Goal: Transaction & Acquisition: Purchase product/service

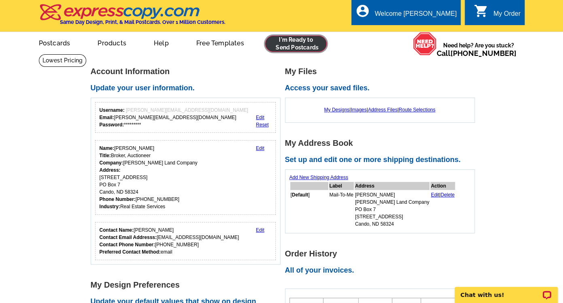
click at [283, 39] on link at bounding box center [296, 44] width 62 height 16
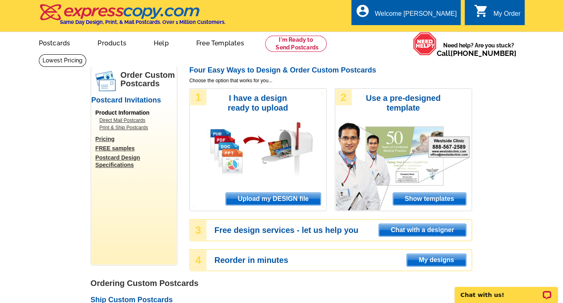
click at [253, 201] on span "Upload my DESIGN file" at bounding box center [273, 199] width 94 height 12
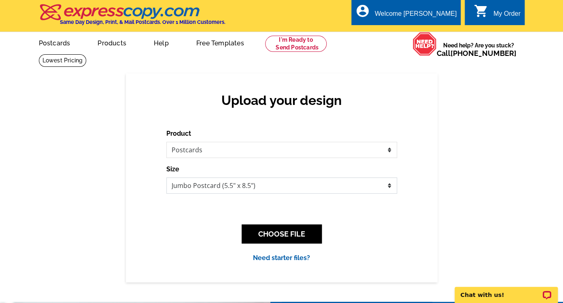
select select "1"
click option "Regular Postcard (4.25" x 5.6")" at bounding box center [0, 0] width 0 height 0
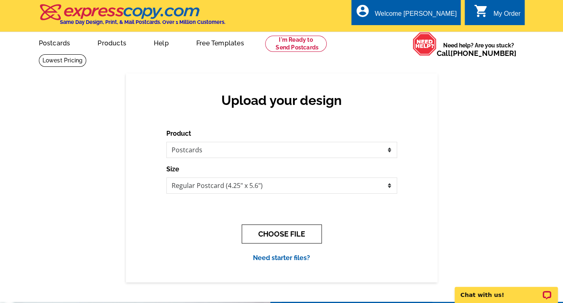
click at [267, 233] on button "CHOOSE FILE" at bounding box center [282, 233] width 80 height 19
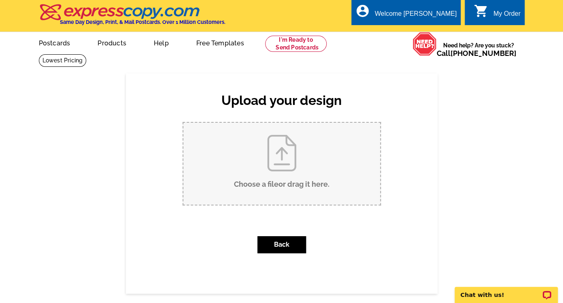
click at [272, 187] on input "Choose a file or drag it here ." at bounding box center [281, 164] width 197 height 82
type input "C:\fakepath\Knudson Postcard.pdf"
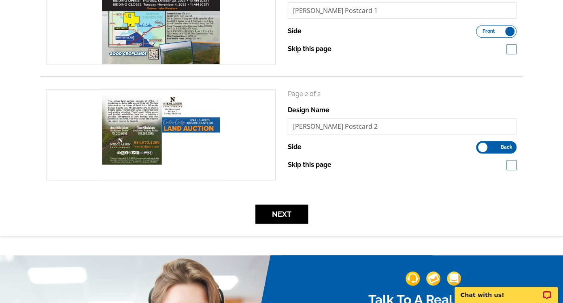
scroll to position [165, 0]
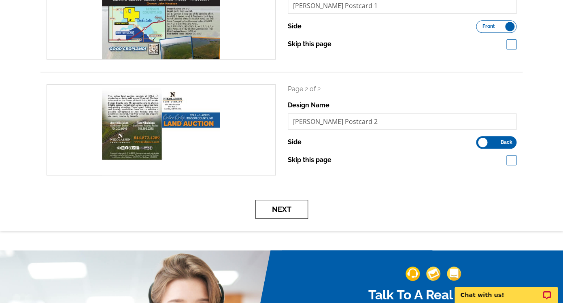
click at [284, 210] on button "Next" at bounding box center [281, 208] width 53 height 19
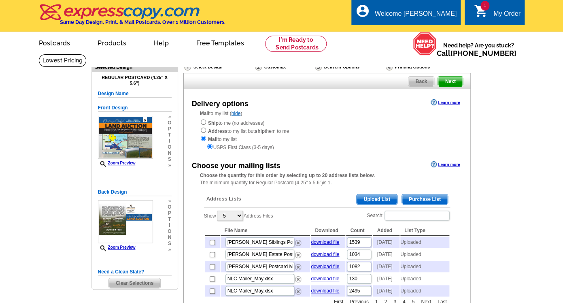
click at [369, 199] on span "Upload List" at bounding box center [376, 199] width 40 height 10
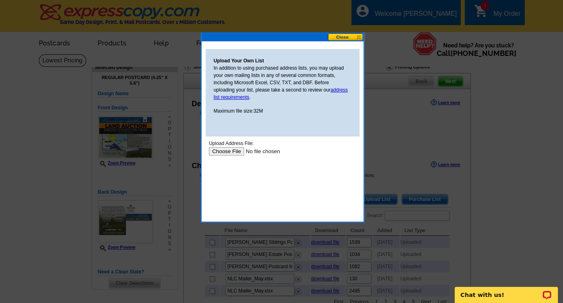
click at [225, 152] on input "file" at bounding box center [259, 151] width 102 height 8
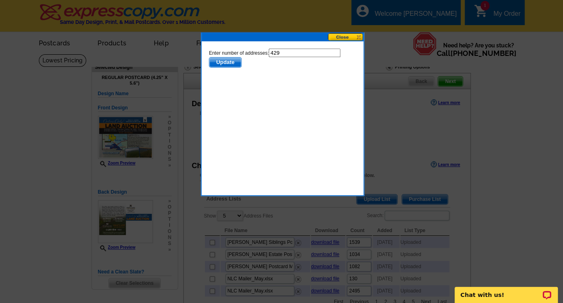
click at [232, 61] on span "Update" at bounding box center [225, 62] width 32 height 10
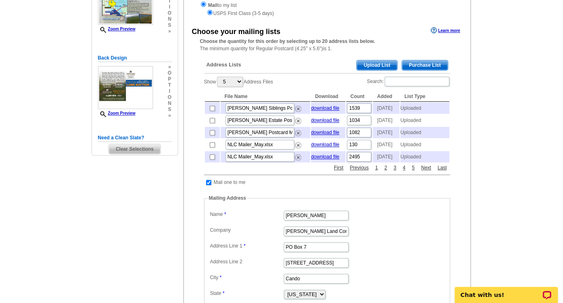
scroll to position [135, 0]
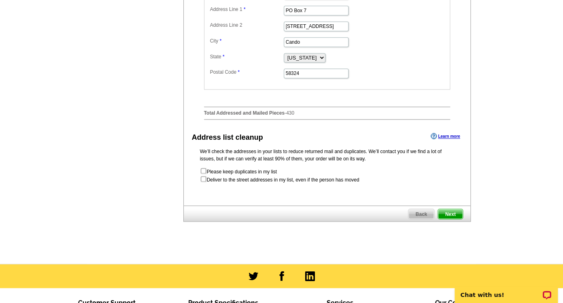
scroll to position [380, 0]
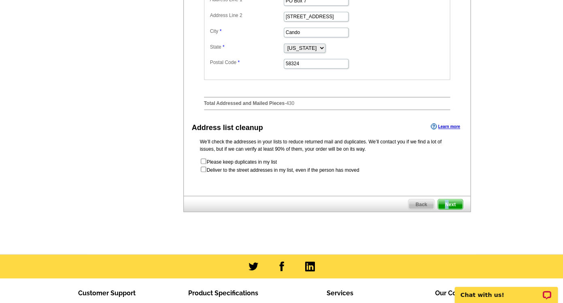
click at [447, 203] on span "Next" at bounding box center [450, 204] width 24 height 10
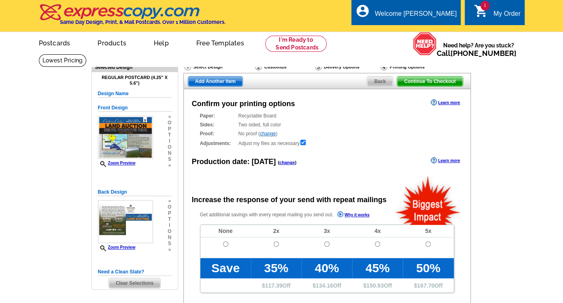
radio input "false"
click at [225, 244] on input "radio" at bounding box center [225, 243] width 5 height 5
radio input "true"
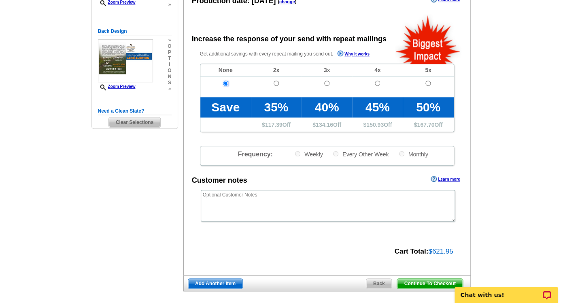
scroll to position [161, 0]
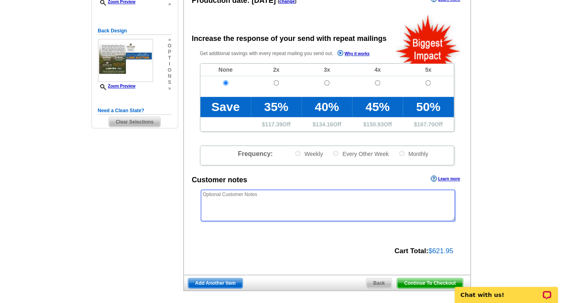
click at [269, 201] on textarea at bounding box center [328, 205] width 254 height 32
type textarea "It is ok to cut into a photo, but not text."
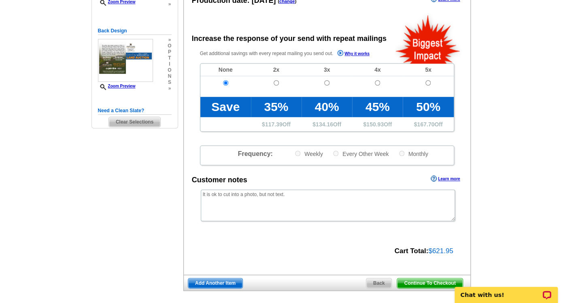
click at [424, 282] on span "Continue To Checkout" at bounding box center [429, 283] width 65 height 10
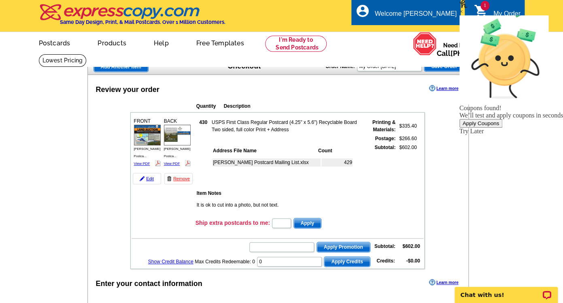
click at [487, 120] on div "Apply Coupons" at bounding box center [480, 123] width 36 height 6
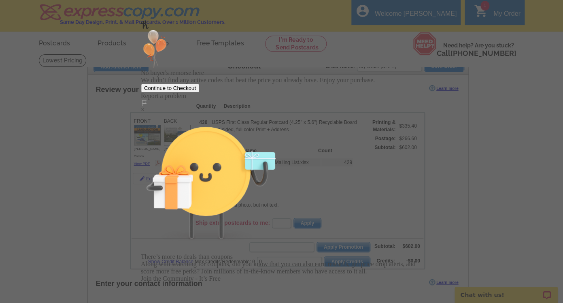
click at [400, 106] on div "×" at bounding box center [282, 109] width 282 height 7
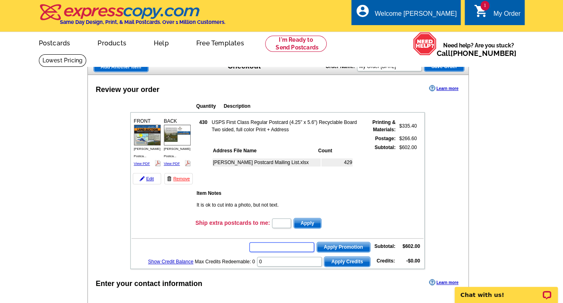
click at [265, 243] on input "text" at bounding box center [281, 247] width 65 height 10
paste input "PMUSA50"
type input "PMUSA50"
click at [331, 243] on span "Apply Promotion" at bounding box center [343, 247] width 53 height 10
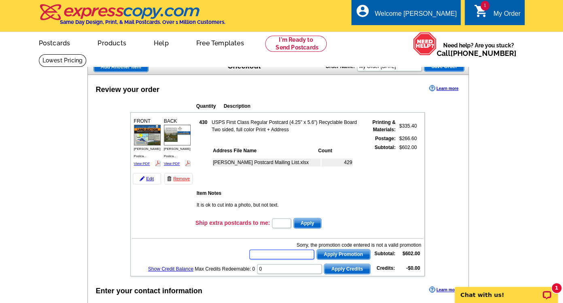
click at [291, 252] on input "text" at bounding box center [281, 254] width 65 height 10
type input "h"
type input "HURRY40"
click at [356, 253] on span "Apply Promotion" at bounding box center [343, 254] width 53 height 10
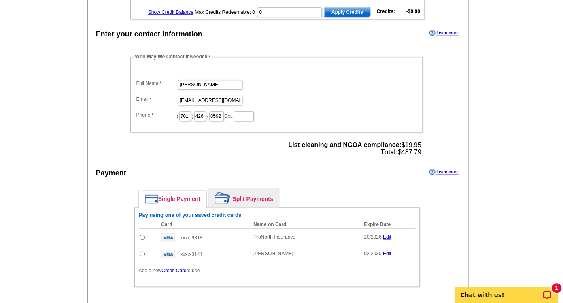
scroll to position [275, 0]
click at [141, 257] on input "radio" at bounding box center [142, 253] width 5 height 5
radio input "true"
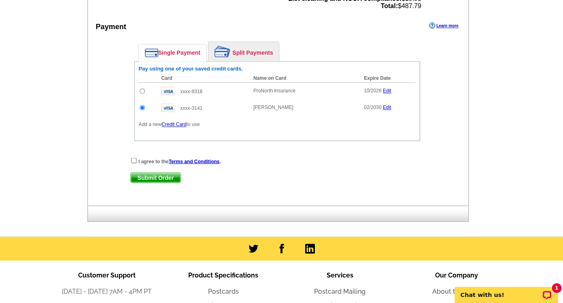
scroll to position [426, 0]
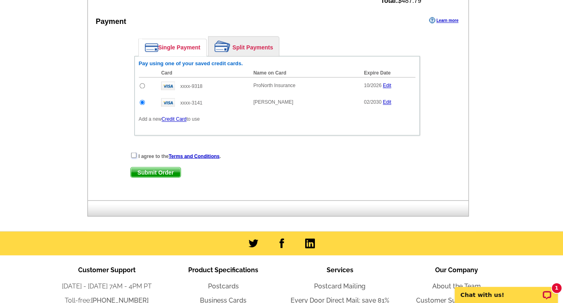
click at [133, 157] on input "checkbox" at bounding box center [133, 154] width 5 height 5
checkbox input "true"
click at [145, 176] on span "Submit Order" at bounding box center [156, 172] width 50 height 10
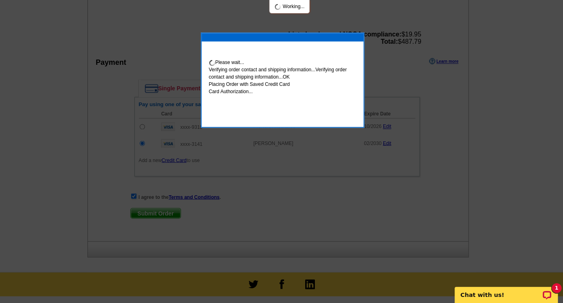
scroll to position [467, 0]
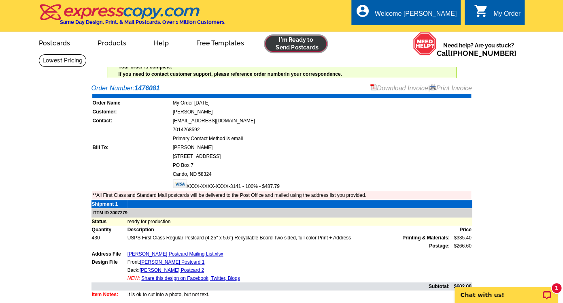
click at [306, 41] on link at bounding box center [296, 44] width 62 height 16
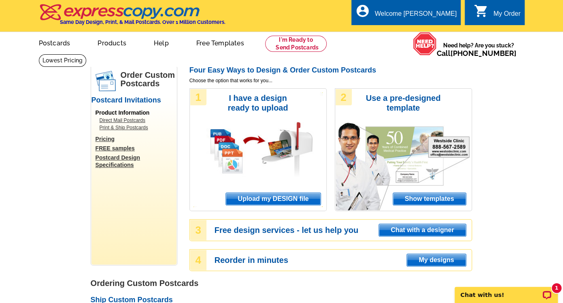
click at [252, 206] on div "1 I have a design ready to upload Upload my DESIGN file" at bounding box center [257, 149] width 137 height 123
click at [252, 201] on span "Upload my DESIGN file" at bounding box center [273, 199] width 94 height 12
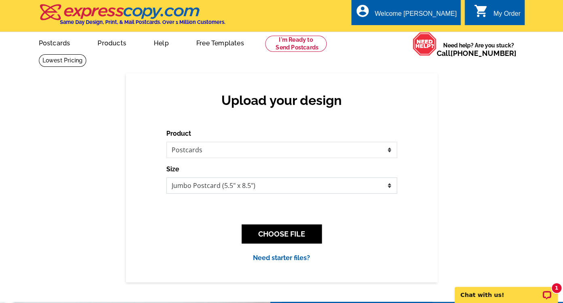
select select "1"
click option "Regular Postcard (4.25" x 5.6")" at bounding box center [0, 0] width 0 height 0
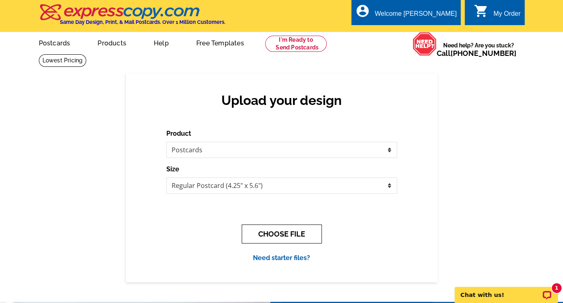
click at [259, 227] on button "CHOOSE FILE" at bounding box center [282, 233] width 80 height 19
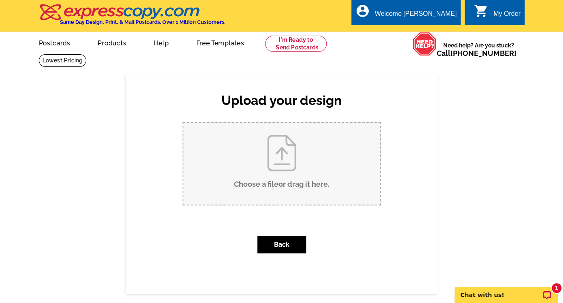
click at [259, 190] on input "Choose a file or drag it here ." at bounding box center [281, 164] width 197 height 82
type input "C:\fakepath\Eggl Postcard.pdf"
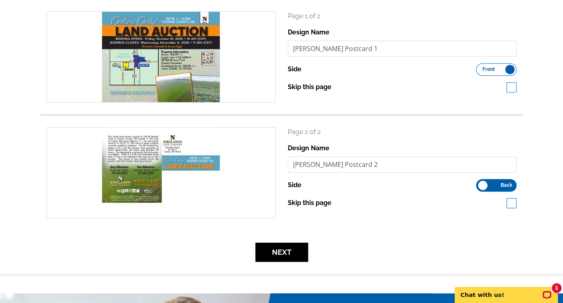
scroll to position [131, 0]
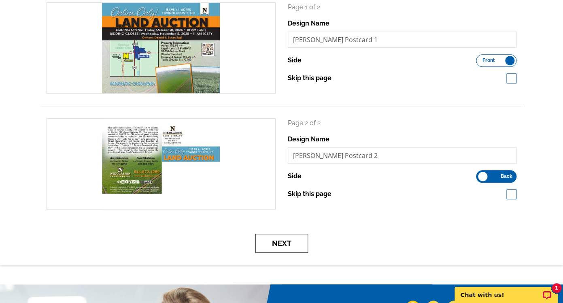
click at [285, 250] on button "Next" at bounding box center [281, 242] width 53 height 19
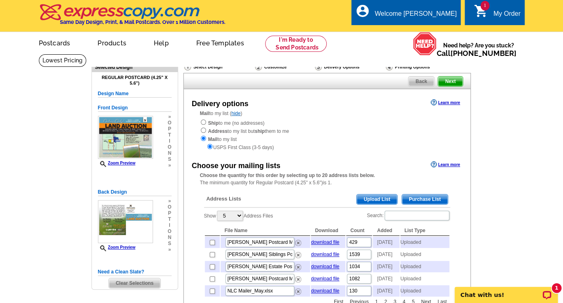
click at [382, 200] on span "Upload List" at bounding box center [376, 199] width 40 height 10
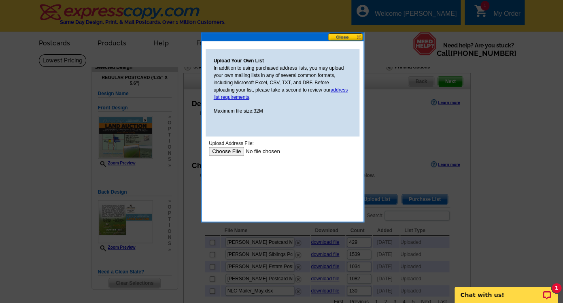
click at [225, 153] on input "file" at bounding box center [259, 151] width 102 height 8
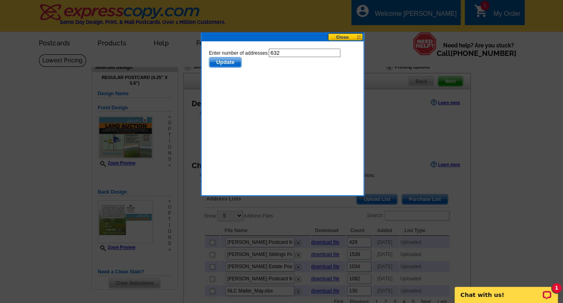
click at [233, 62] on span "Update" at bounding box center [225, 62] width 32 height 10
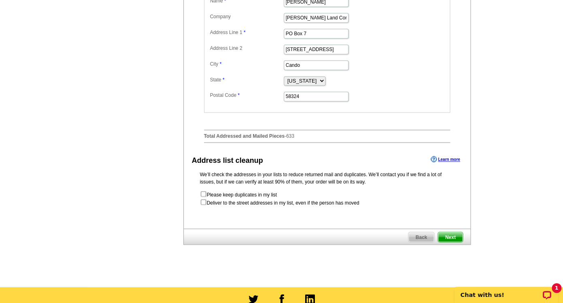
scroll to position [406, 0]
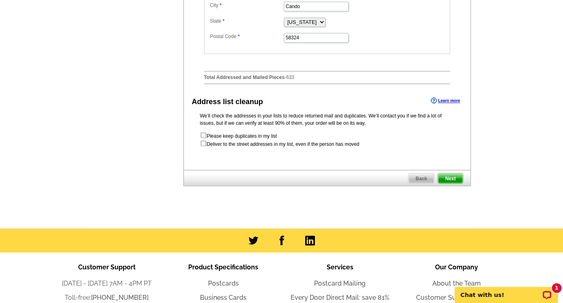
click at [457, 174] on span "Next" at bounding box center [450, 178] width 24 height 10
click at [456, 178] on span "Next" at bounding box center [450, 178] width 24 height 10
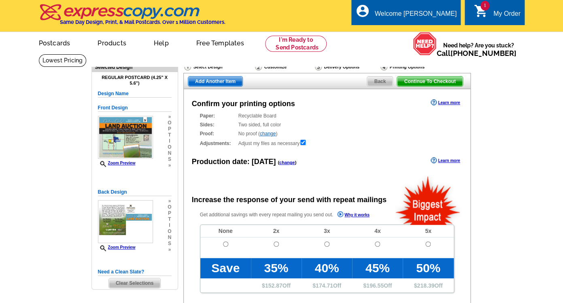
radio input "false"
click at [227, 245] on input "radio" at bounding box center [225, 243] width 5 height 5
radio input "true"
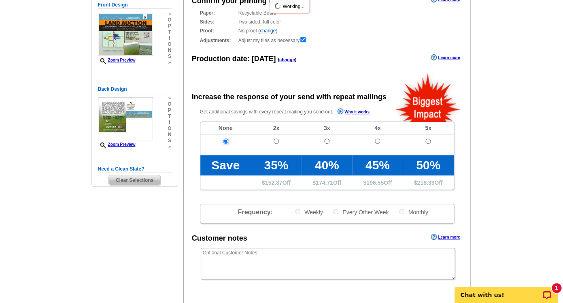
scroll to position [104, 0]
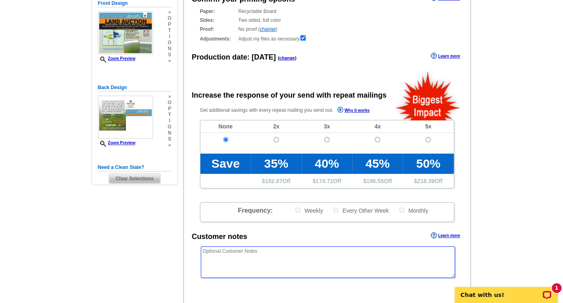
click at [225, 254] on textarea at bounding box center [328, 262] width 254 height 32
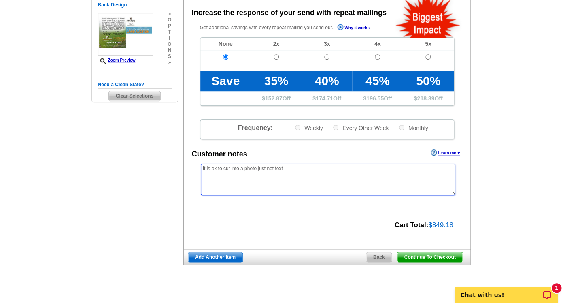
scroll to position [190, 0]
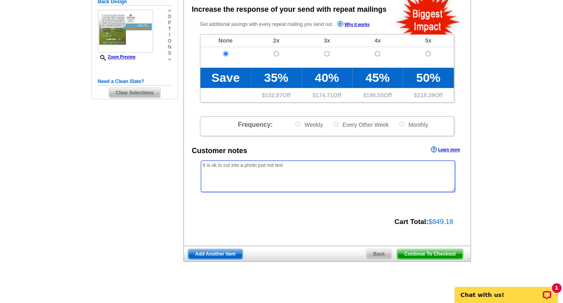
type textarea "It is ok to cut into a photo just not text"
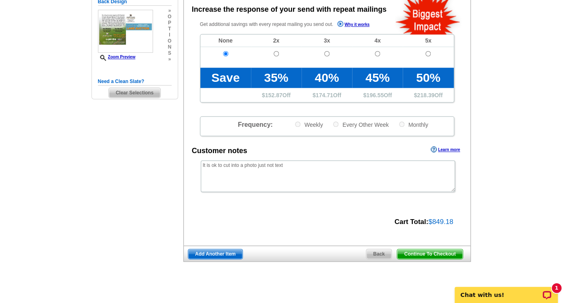
click at [424, 254] on span "Continue To Checkout" at bounding box center [429, 254] width 65 height 10
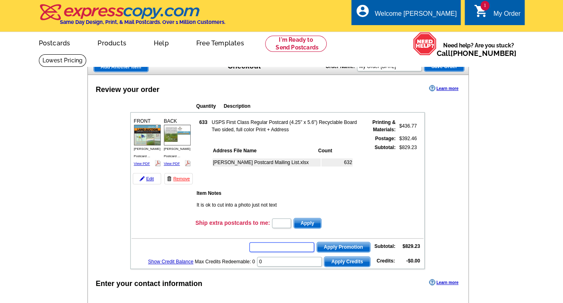
click at [280, 247] on input "text" at bounding box center [281, 247] width 65 height 10
type input "HURRY40"
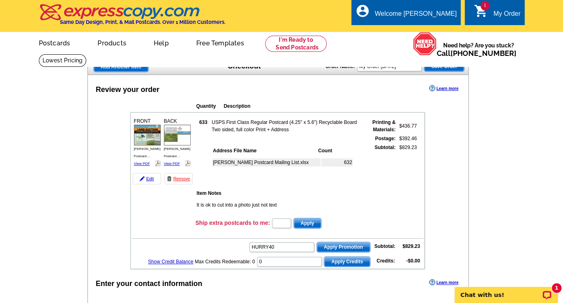
click at [334, 244] on span "Apply Promotion" at bounding box center [343, 247] width 53 height 10
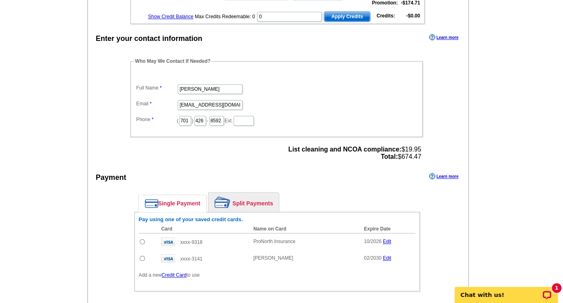
scroll to position [280, 0]
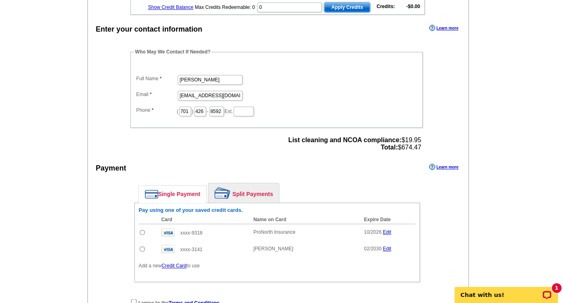
click at [140, 251] on input "radio" at bounding box center [142, 248] width 5 height 5
radio input "true"
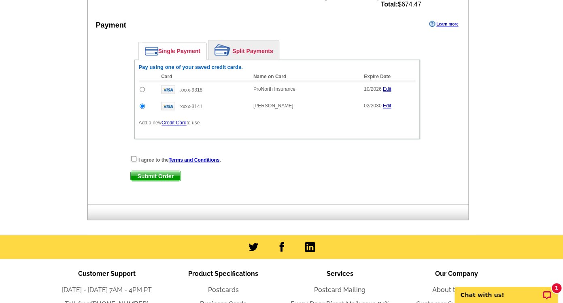
scroll to position [431, 0]
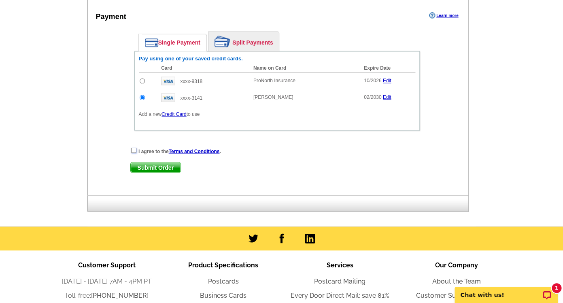
click at [136, 153] on input "checkbox" at bounding box center [133, 149] width 5 height 5
checkbox input "true"
click at [140, 172] on span "Submit Order" at bounding box center [156, 167] width 50 height 10
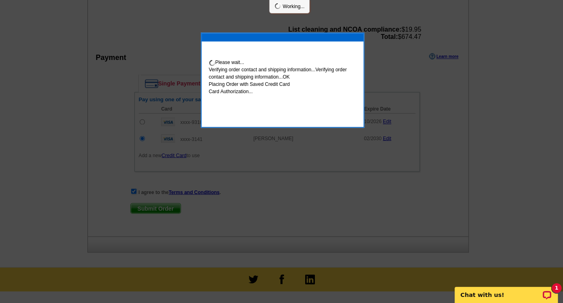
scroll to position [472, 0]
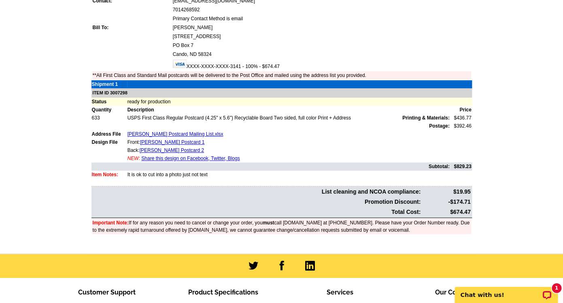
scroll to position [119, 0]
